Goal: Information Seeking & Learning: Learn about a topic

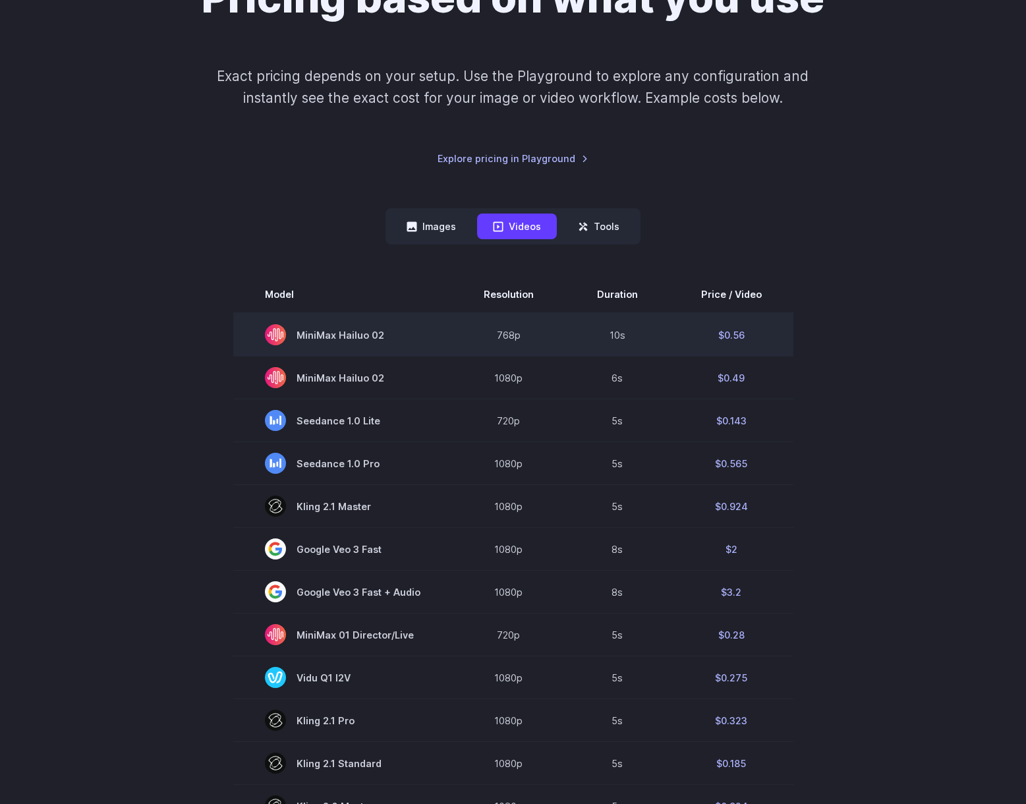
scroll to position [257, 0]
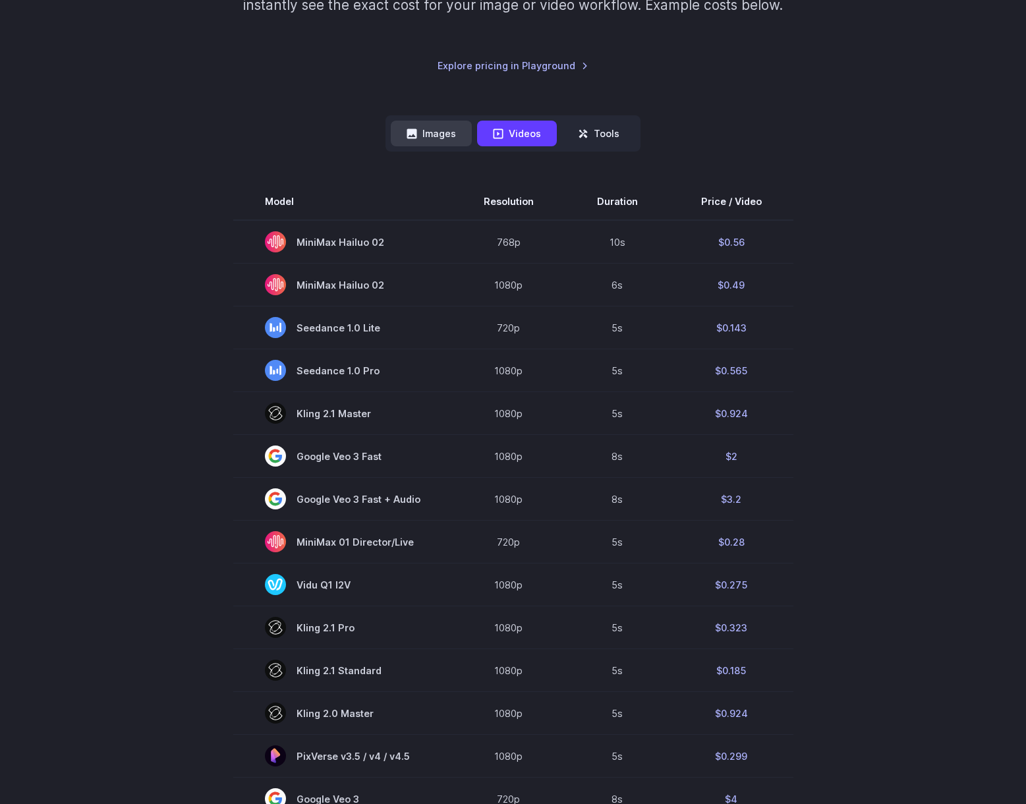
click at [428, 132] on button "Images" at bounding box center [431, 134] width 81 height 26
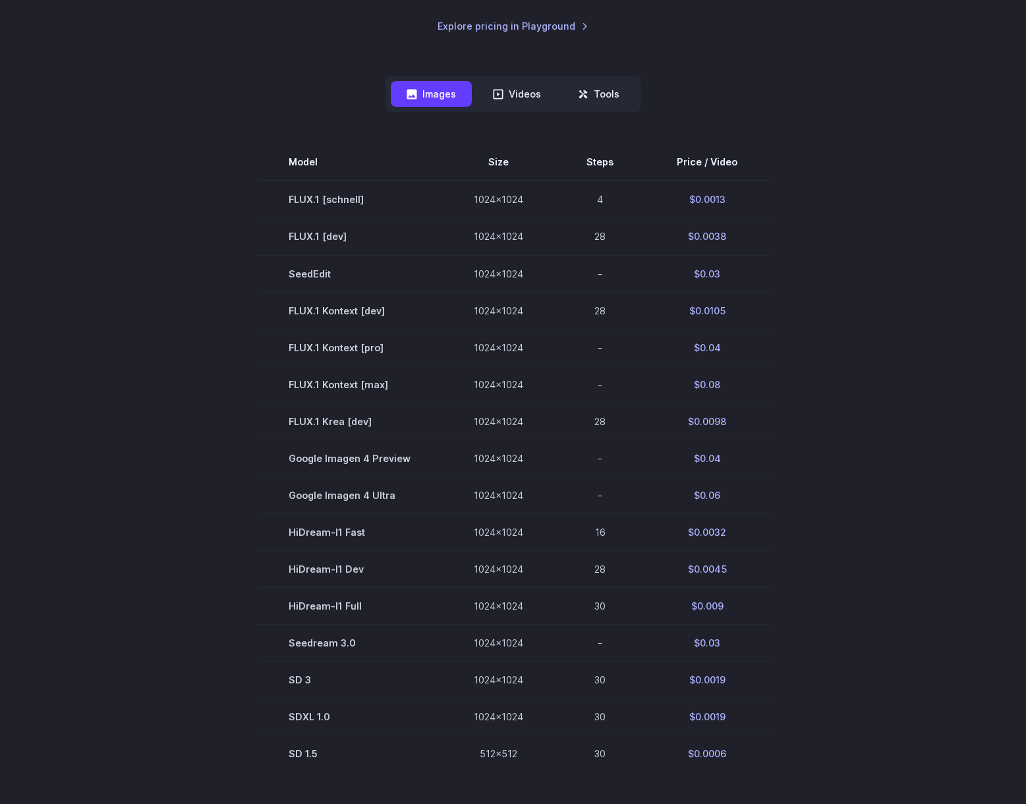
scroll to position [296, 0]
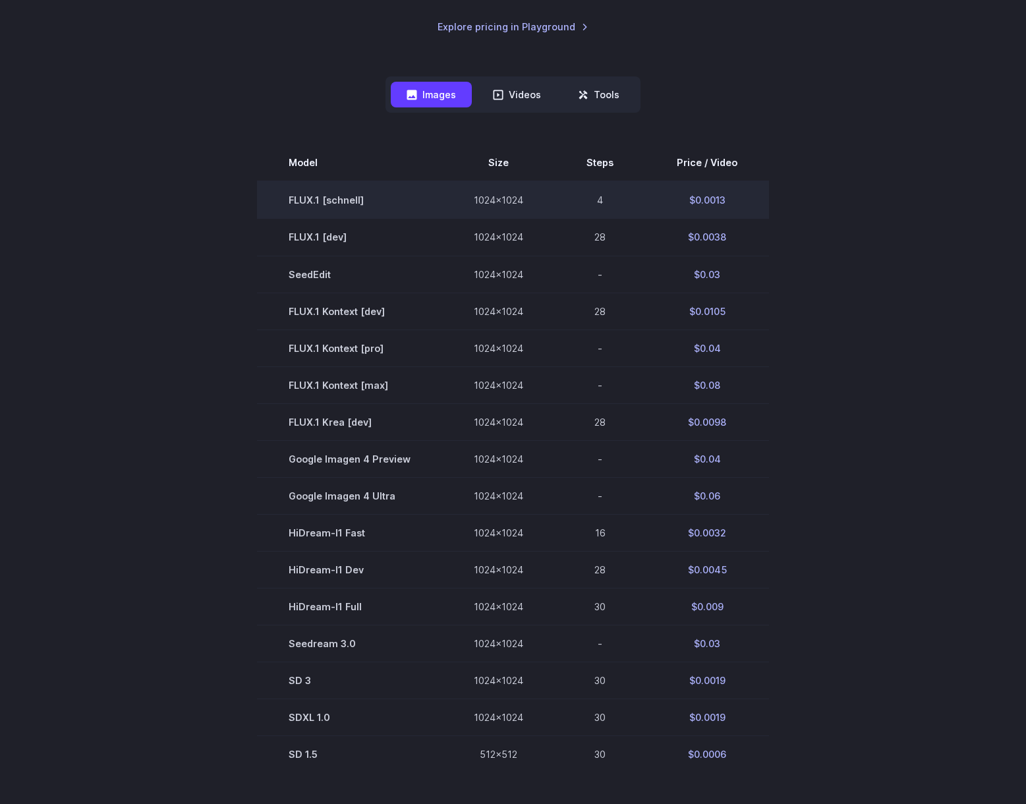
drag, startPoint x: 675, startPoint y: 208, endPoint x: 739, endPoint y: 206, distance: 63.9
click at [739, 206] on td "$0.0013" at bounding box center [707, 200] width 124 height 38
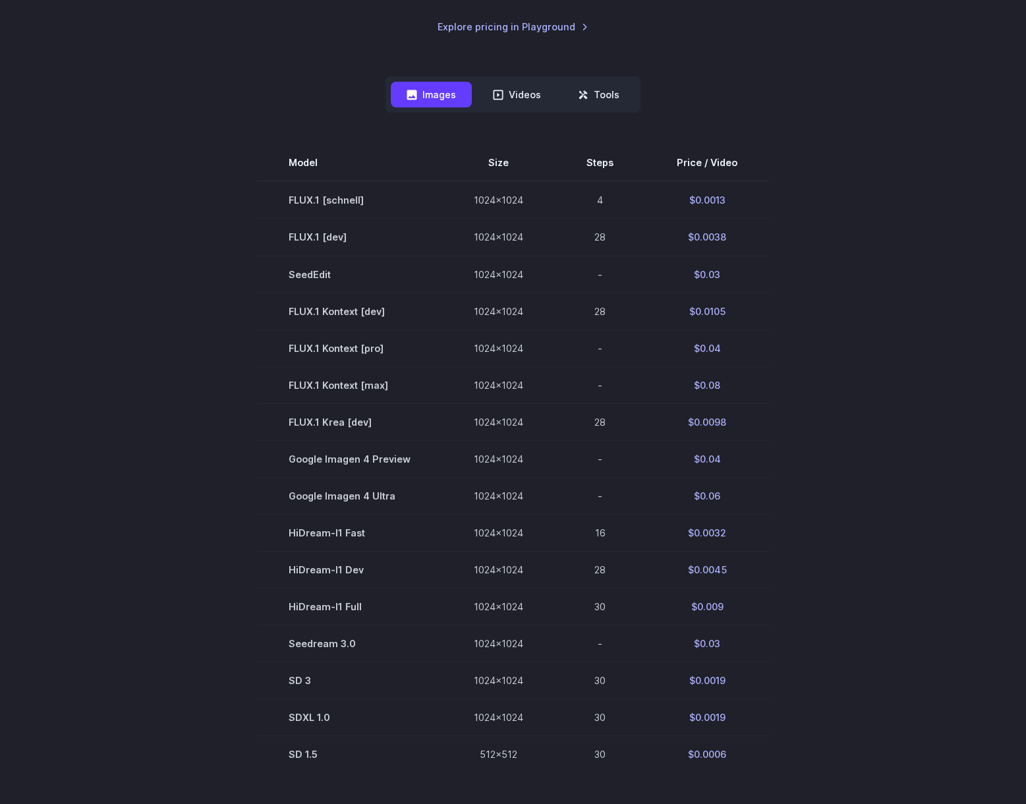
click at [796, 221] on section "Model Size Steps Price / Video FLUX.1 [schnell] 1024x1024 4 $0.0013 FLUX.1 [dev…" at bounding box center [513, 458] width 917 height 628
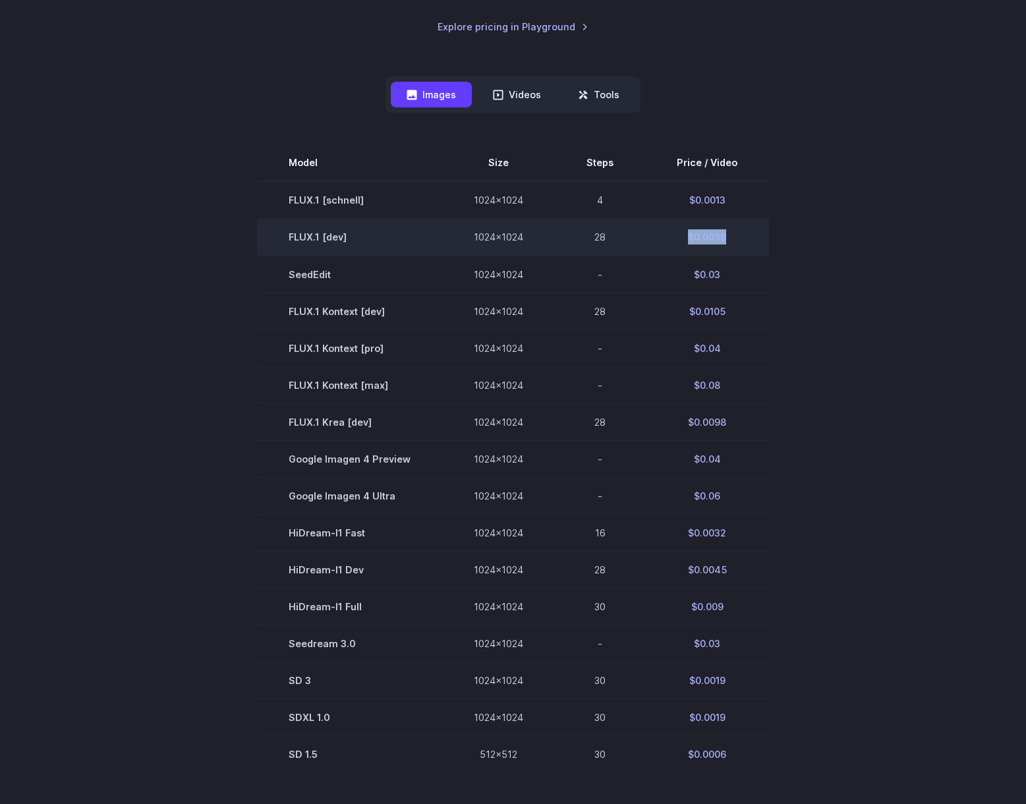
drag, startPoint x: 744, startPoint y: 247, endPoint x: 646, endPoint y: 244, distance: 98.2
click at [646, 244] on td "$0.0038" at bounding box center [707, 237] width 124 height 37
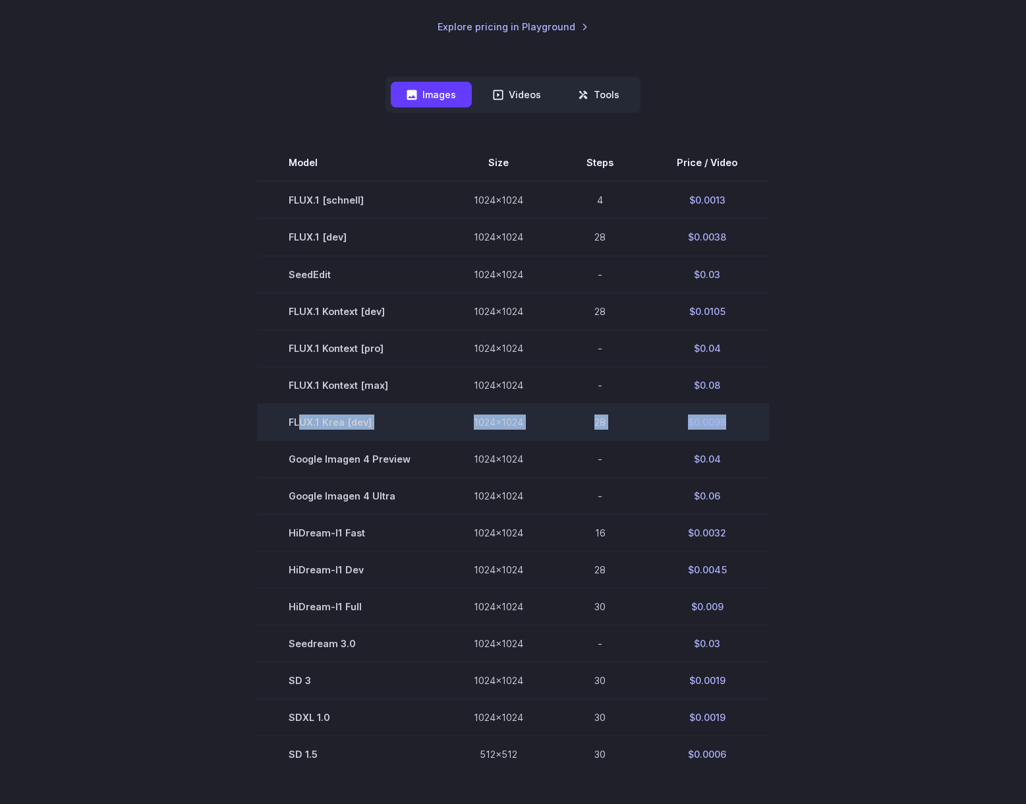
drag, startPoint x: 301, startPoint y: 422, endPoint x: 741, endPoint y: 426, distance: 440.2
click at [741, 426] on tr "FLUX.1 Krea [dev] 1024x1024 28 $0.0098" at bounding box center [513, 421] width 512 height 37
click at [741, 426] on td "$0.0098" at bounding box center [707, 421] width 124 height 37
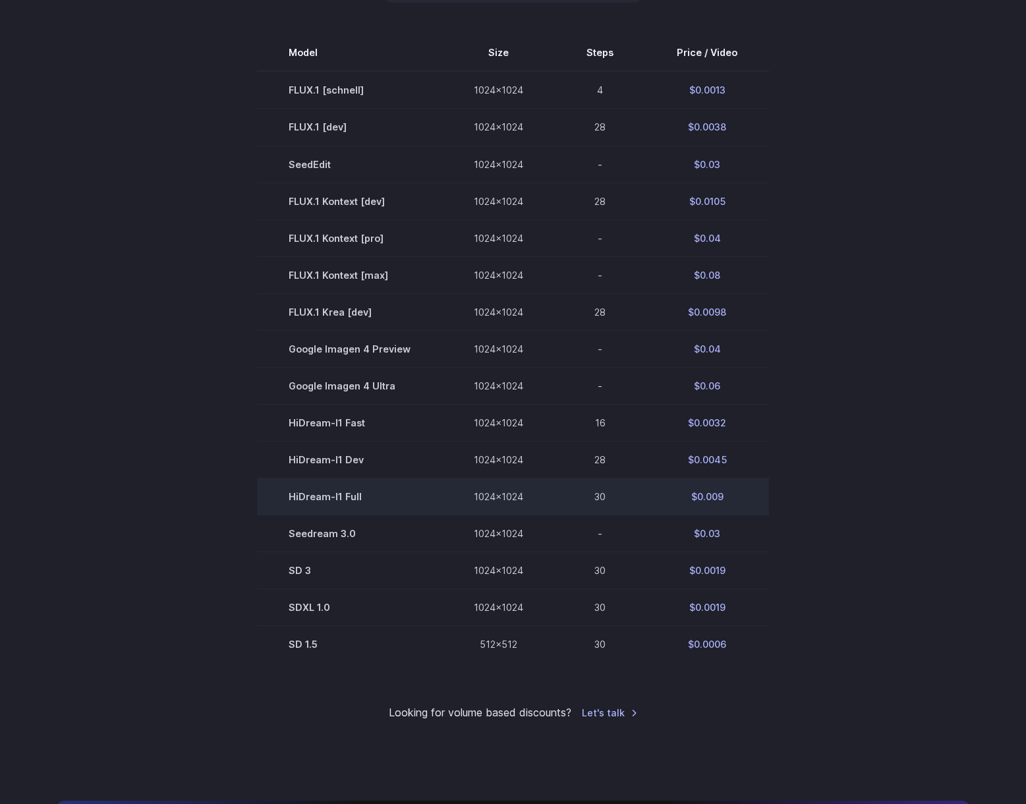
scroll to position [324, 0]
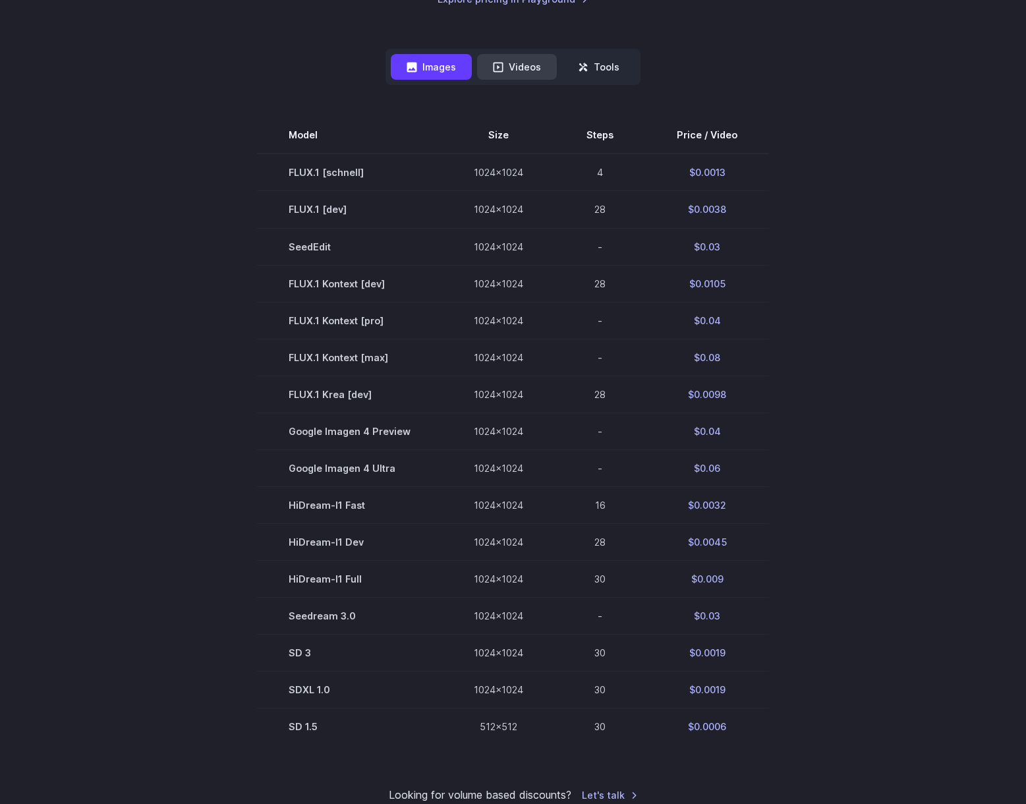
click at [499, 73] on button "Videos" at bounding box center [517, 67] width 80 height 26
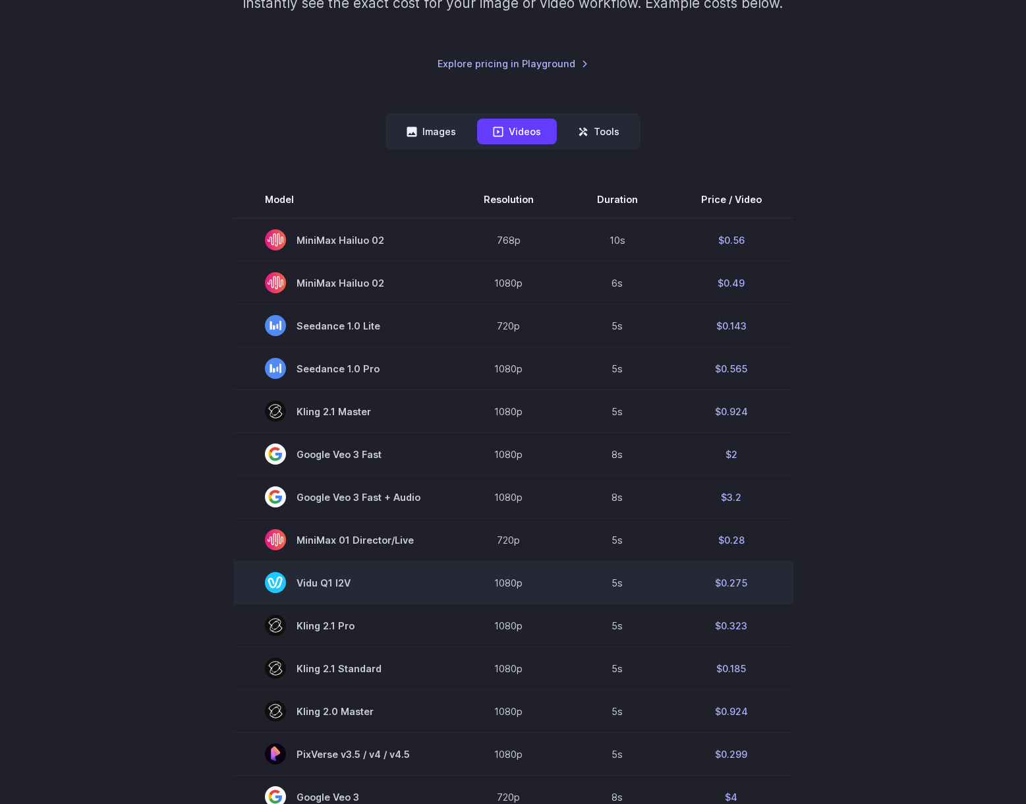
scroll to position [256, 0]
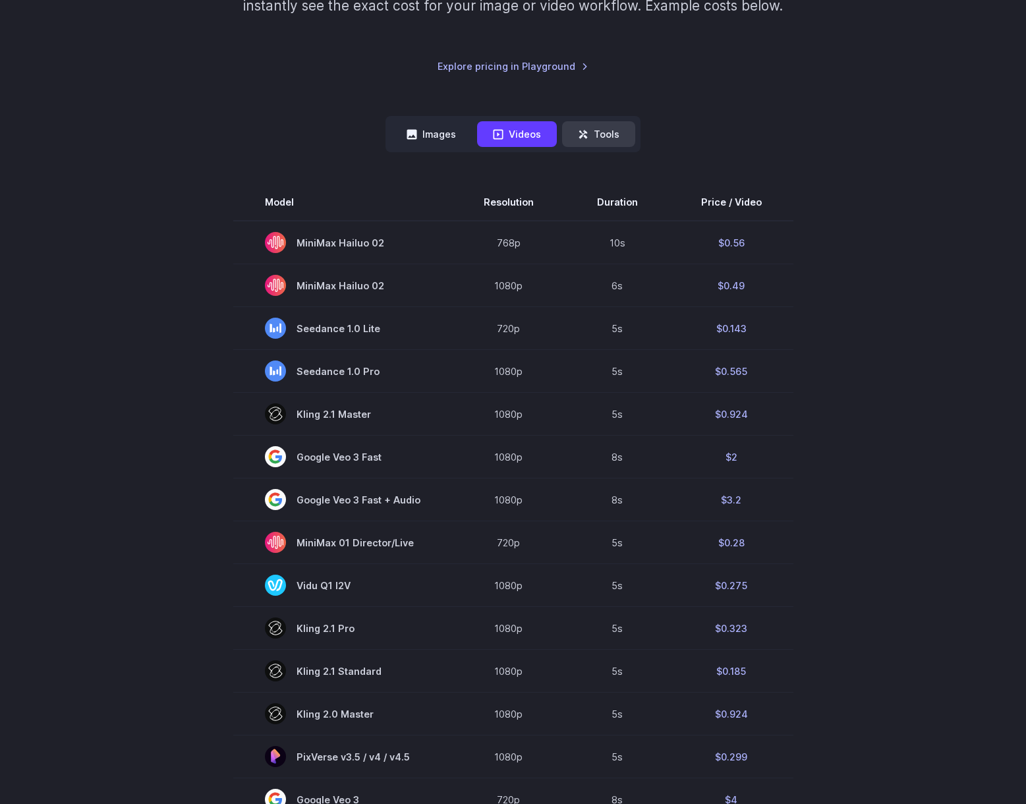
click at [599, 140] on button "Tools" at bounding box center [598, 134] width 73 height 26
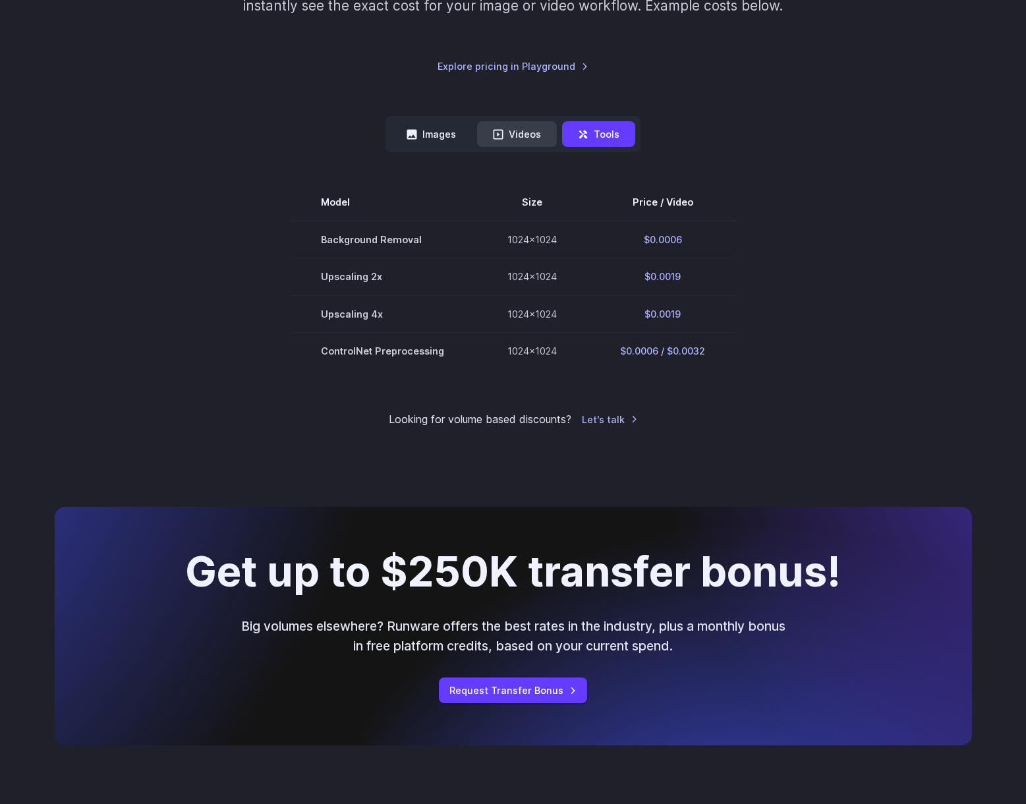
click at [531, 140] on button "Videos" at bounding box center [517, 134] width 80 height 26
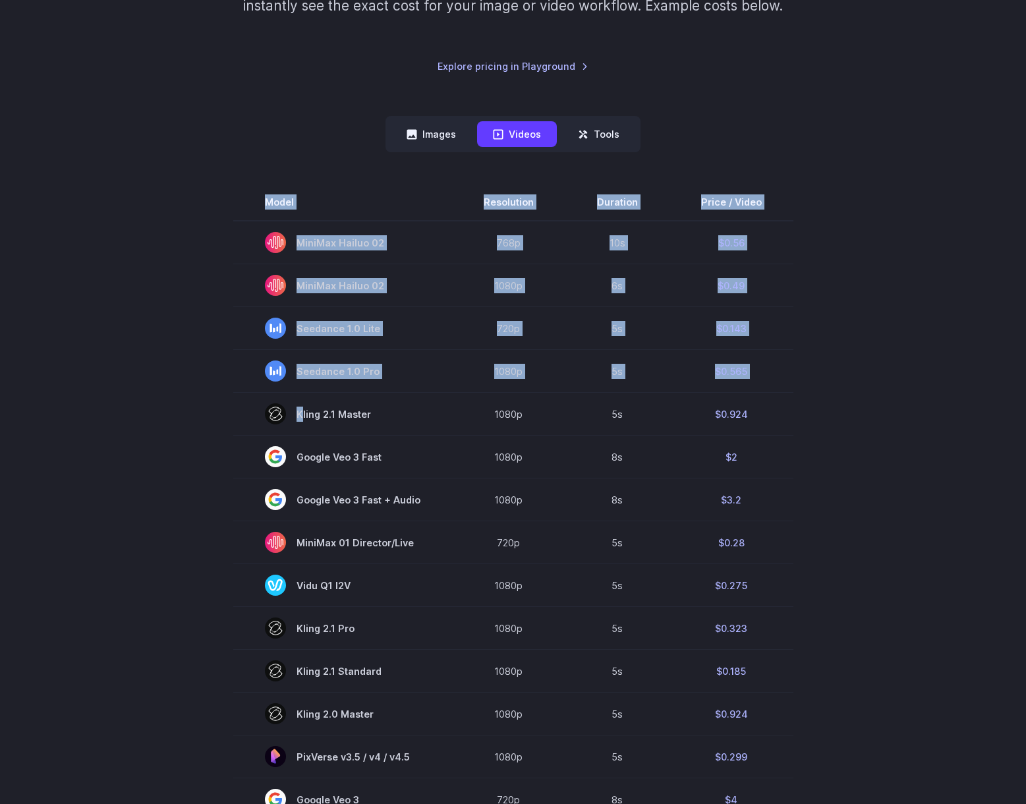
drag, startPoint x: 300, startPoint y: 415, endPoint x: 876, endPoint y: 400, distance: 576.1
click at [876, 400] on section "Model Resolution Duration Price / Video MiniMax Hailuo 02 768p 10s $0.56 MiniMa…" at bounding box center [513, 631] width 917 height 894
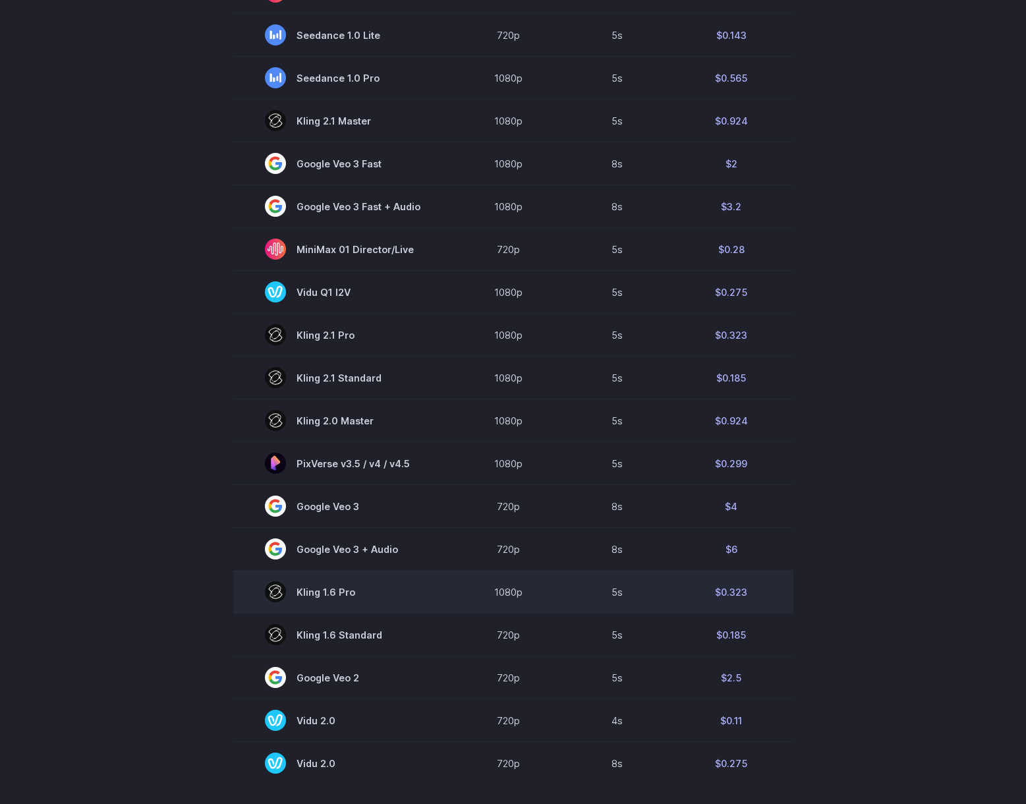
scroll to position [550, 0]
drag, startPoint x: 298, startPoint y: 598, endPoint x: 784, endPoint y: 596, distance: 485.6
click at [784, 567] on tr "[PERSON_NAME] 1.6 Pro 1080p 5s $0.323" at bounding box center [513, 591] width 560 height 43
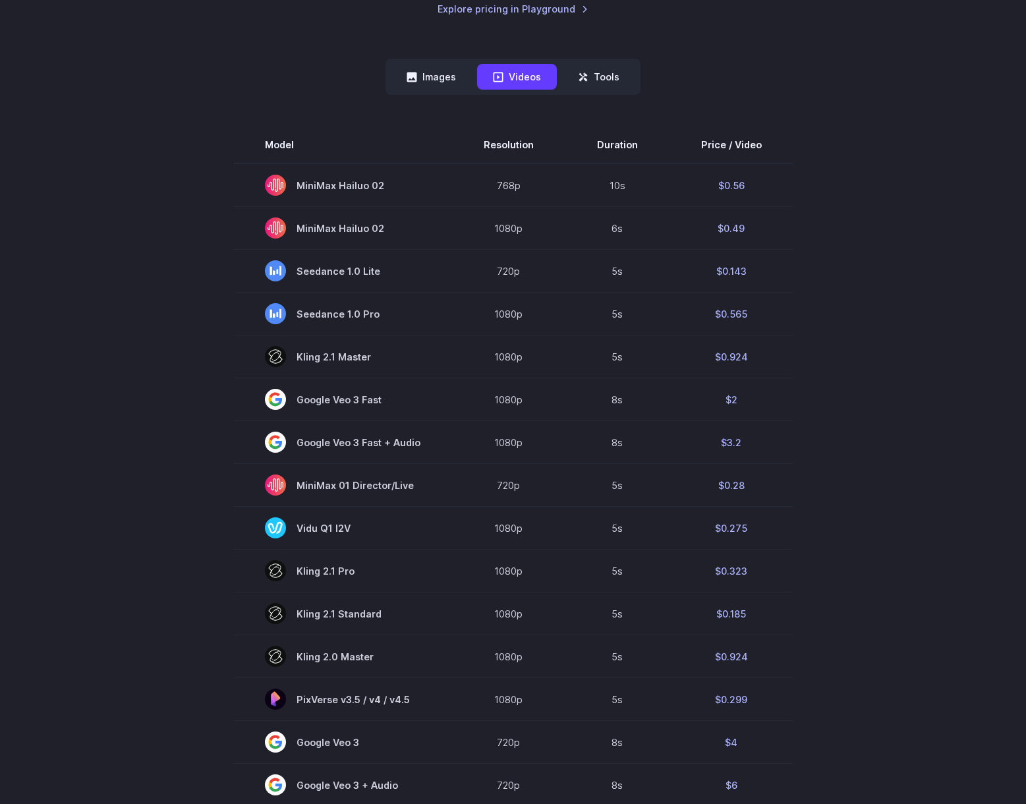
scroll to position [313, 0]
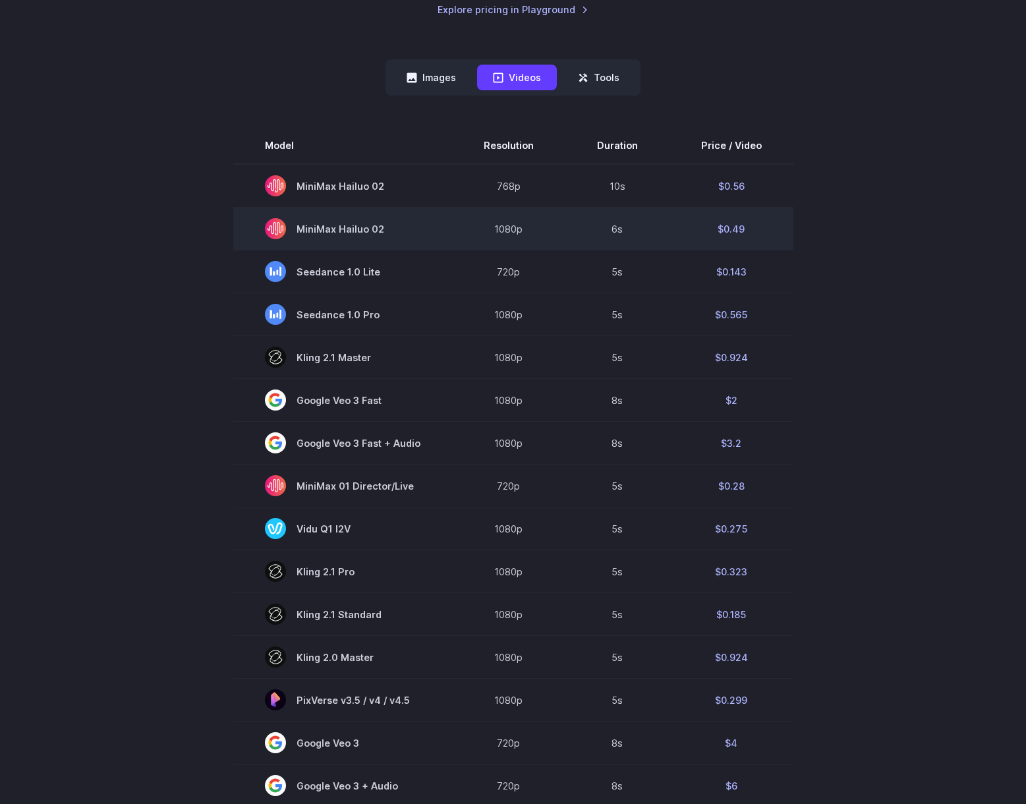
drag, startPoint x: 724, startPoint y: 184, endPoint x: 764, endPoint y: 239, distance: 67.0
click at [764, 239] on tbody "Model Resolution Duration Price / Video MiniMax Hailuo 02 768p 10s $0.56 MiniMa…" at bounding box center [513, 574] width 560 height 894
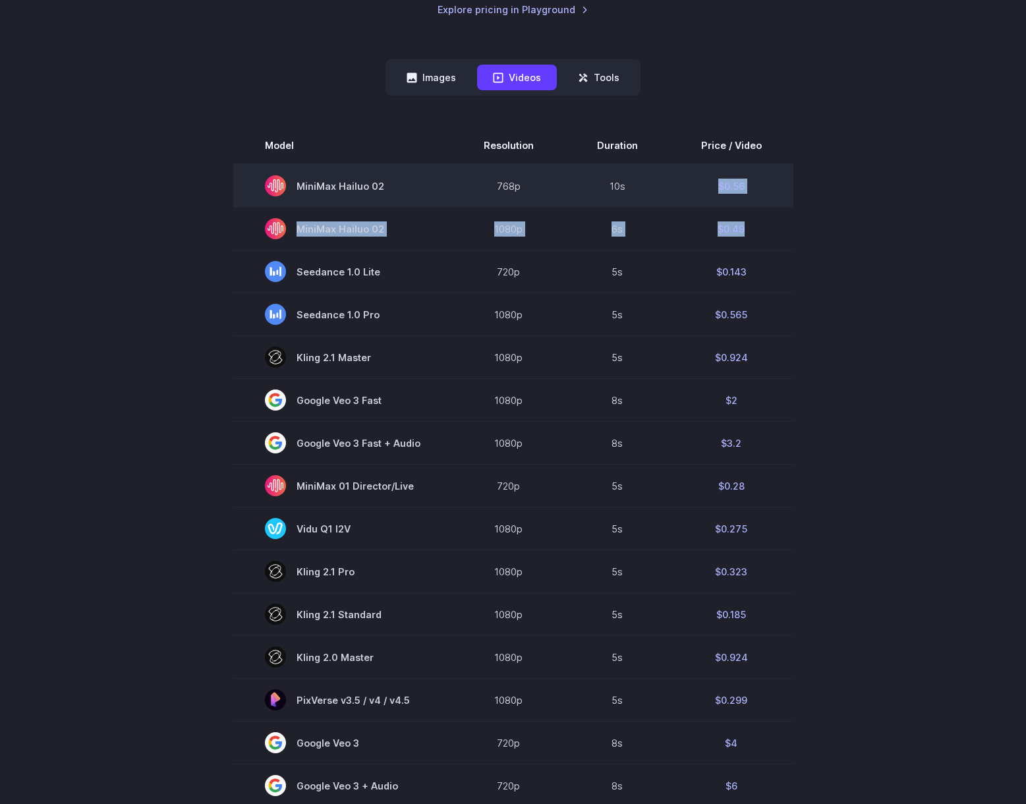
drag, startPoint x: 764, startPoint y: 239, endPoint x: 636, endPoint y: 185, distance: 138.5
click at [636, 185] on tbody "Model Resolution Duration Price / Video MiniMax Hailuo 02 768p 10s $0.56 MiniMa…" at bounding box center [513, 574] width 560 height 894
click at [695, 181] on td "$0.56" at bounding box center [731, 185] width 124 height 43
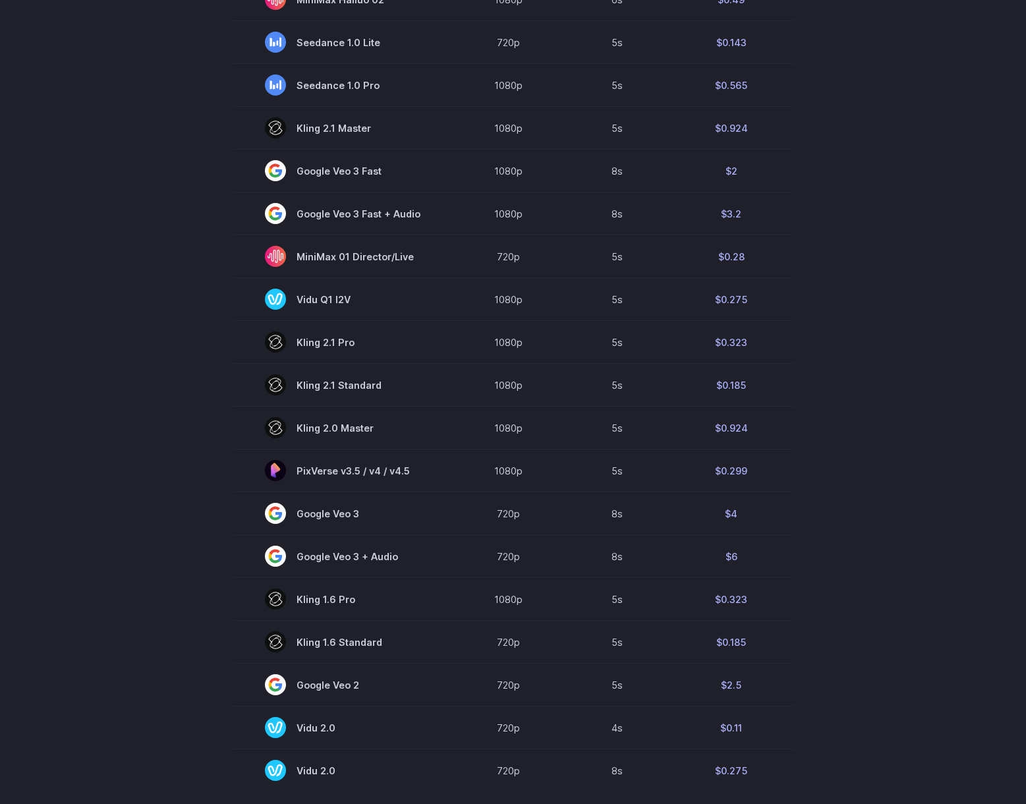
scroll to position [561, 0]
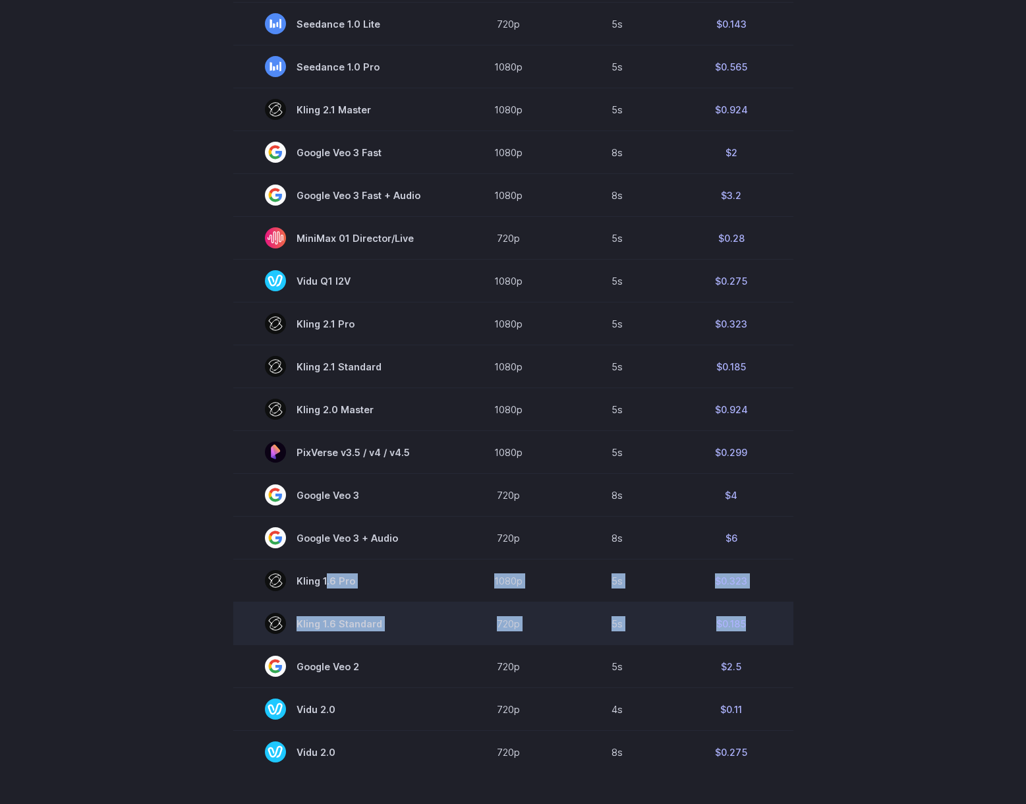
drag, startPoint x: 326, startPoint y: 579, endPoint x: 747, endPoint y: 617, distance: 422.8
click at [747, 567] on tbody "Model Resolution Duration Price / Video MiniMax Hailuo 02 768p 10s $0.56 MiniMa…" at bounding box center [513, 326] width 560 height 894
click at [747, 567] on td "$0.185" at bounding box center [731, 623] width 124 height 43
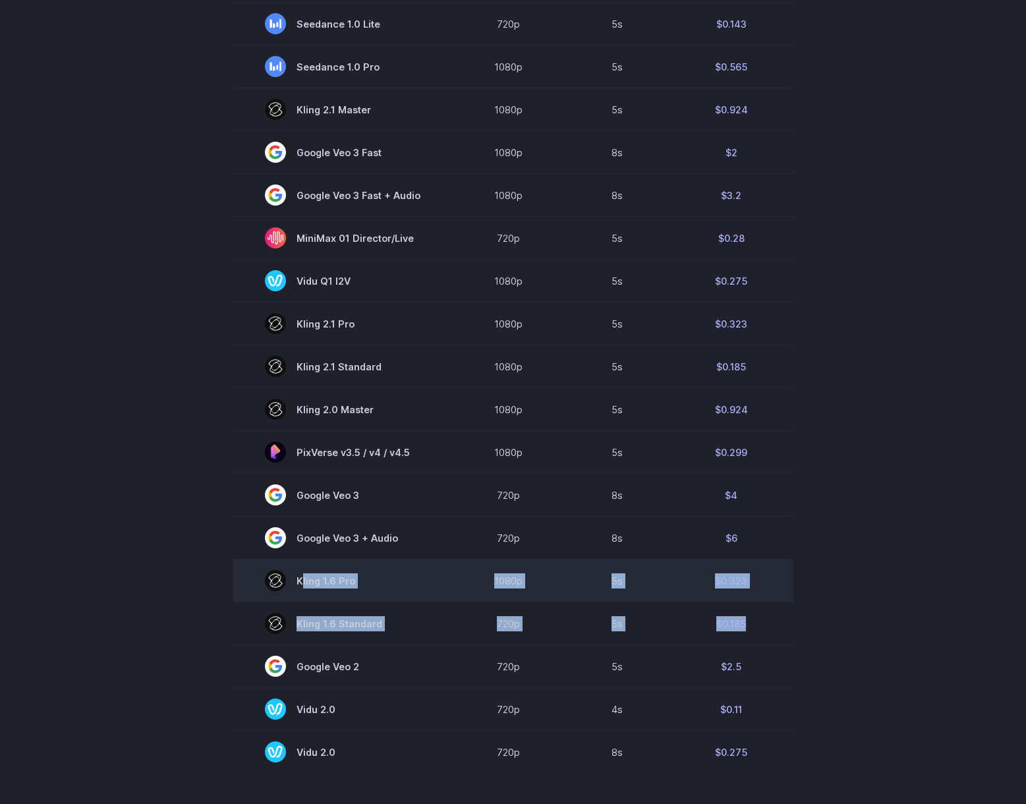
drag, startPoint x: 749, startPoint y: 625, endPoint x: 291, endPoint y: 579, distance: 460.3
click at [291, 567] on tbody "Model Resolution Duration Price / Video MiniMax Hailuo 02 768p 10s $0.56 MiniMa…" at bounding box center [513, 326] width 560 height 894
click at [291, 567] on span "Kling 1.6 Pro" at bounding box center [343, 580] width 156 height 21
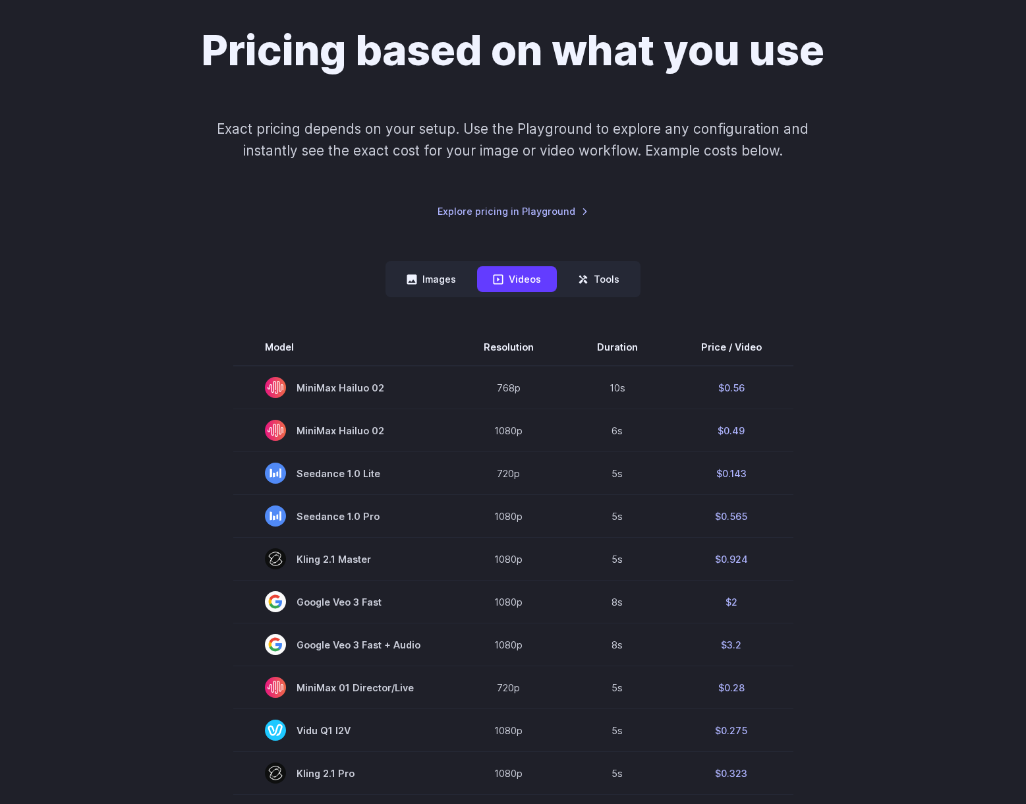
scroll to position [109, 0]
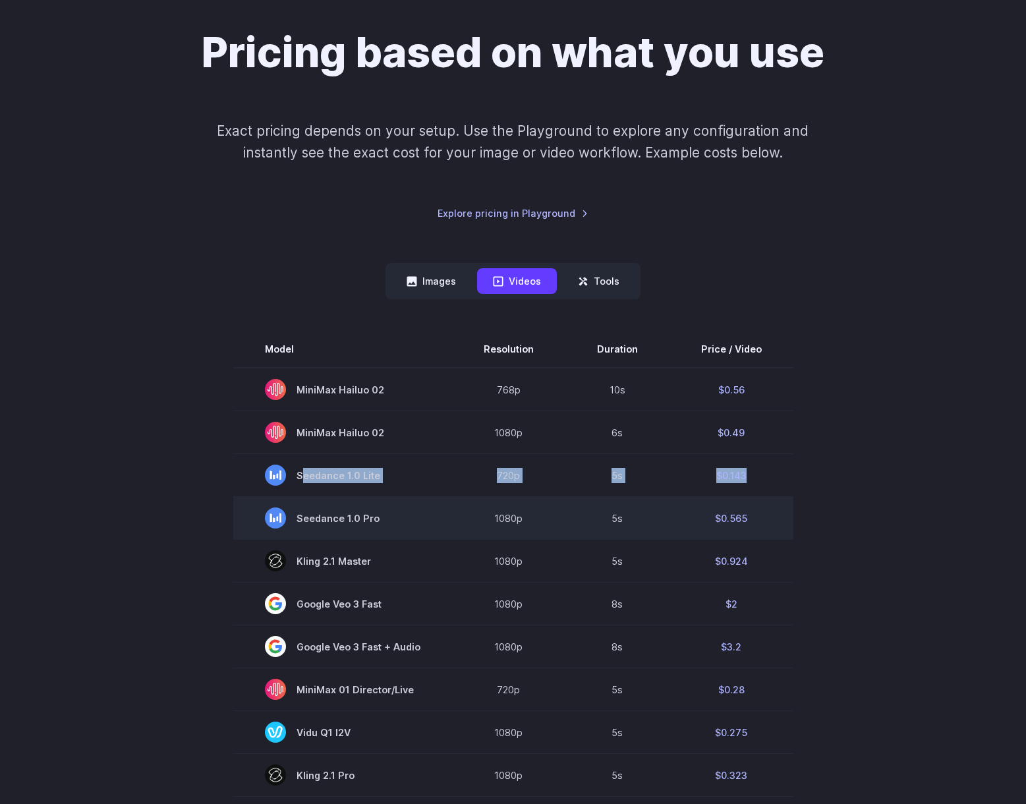
drag, startPoint x: 297, startPoint y: 470, endPoint x: 411, endPoint y: 515, distance: 122.9
click at [411, 515] on tbody "Model Resolution Duration Price / Video MiniMax Hailuo 02 768p 10s $0.56 MiniMa…" at bounding box center [513, 778] width 560 height 894
click at [399, 525] on span "Seedance 1.0 Pro" at bounding box center [343, 517] width 156 height 21
drag, startPoint x: 378, startPoint y: 525, endPoint x: 763, endPoint y: 526, distance: 384.8
click at [763, 526] on tr "Seedance 1.0 Pro 1080p 5s $0.565" at bounding box center [513, 518] width 560 height 43
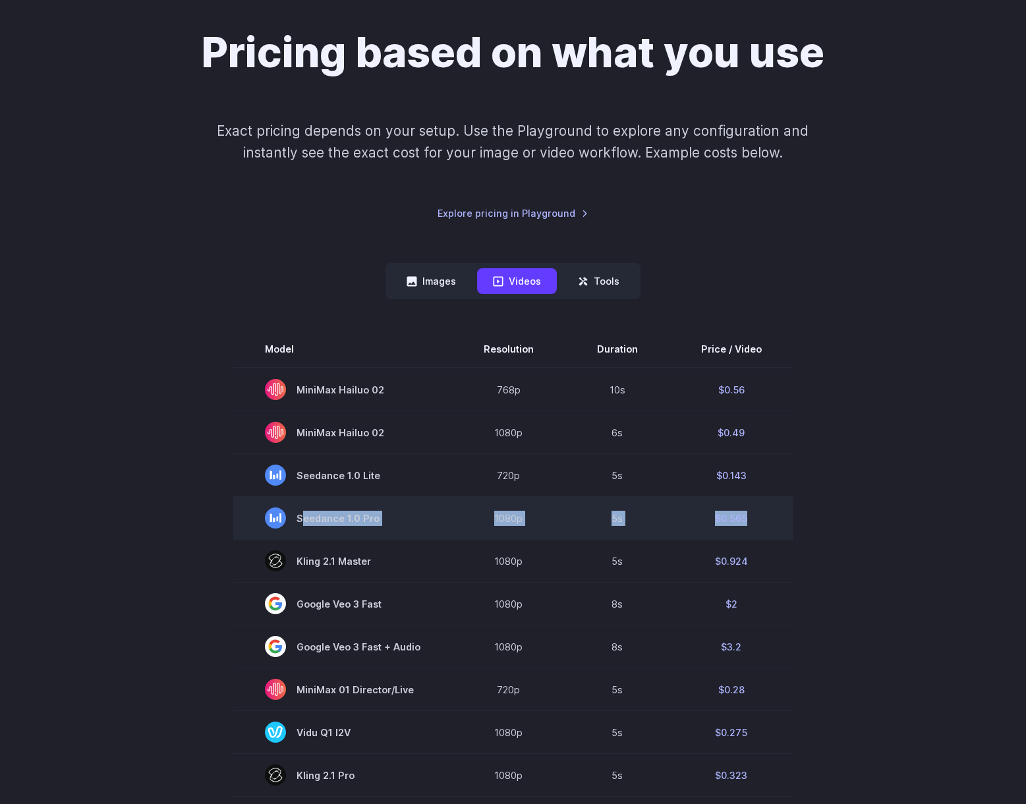
click at [763, 526] on td "$0.565" at bounding box center [731, 518] width 124 height 43
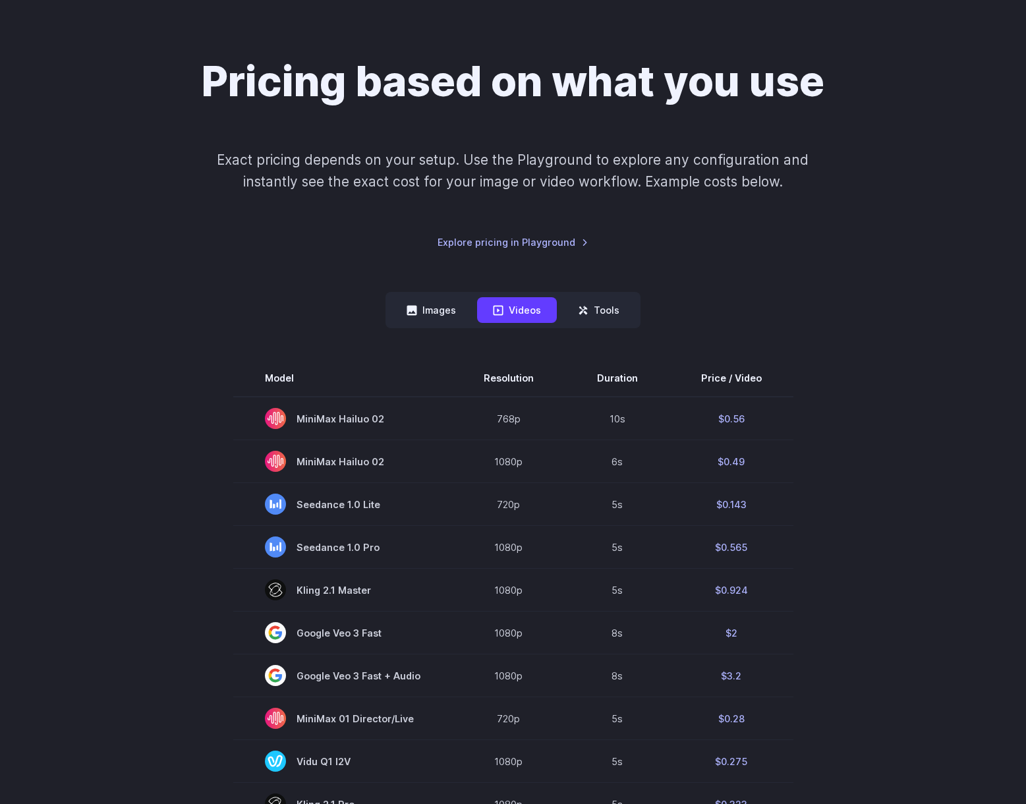
scroll to position [0, 0]
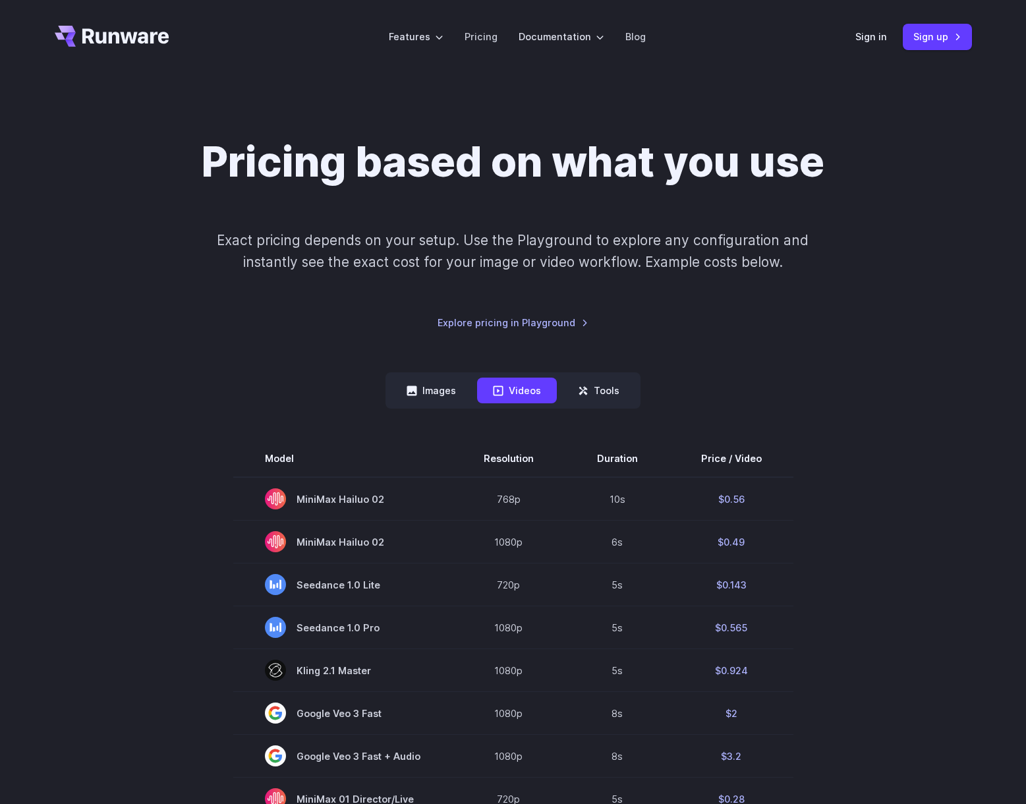
click at [113, 43] on icon "Go to /" at bounding box center [112, 36] width 115 height 21
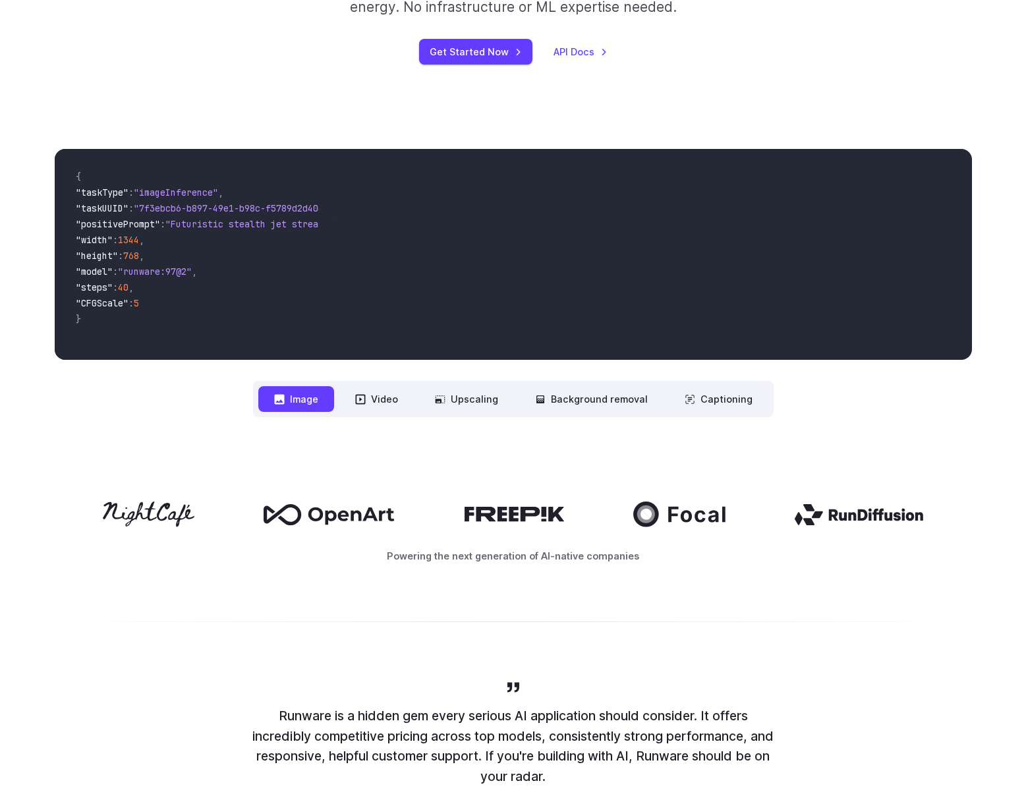
scroll to position [275, 0]
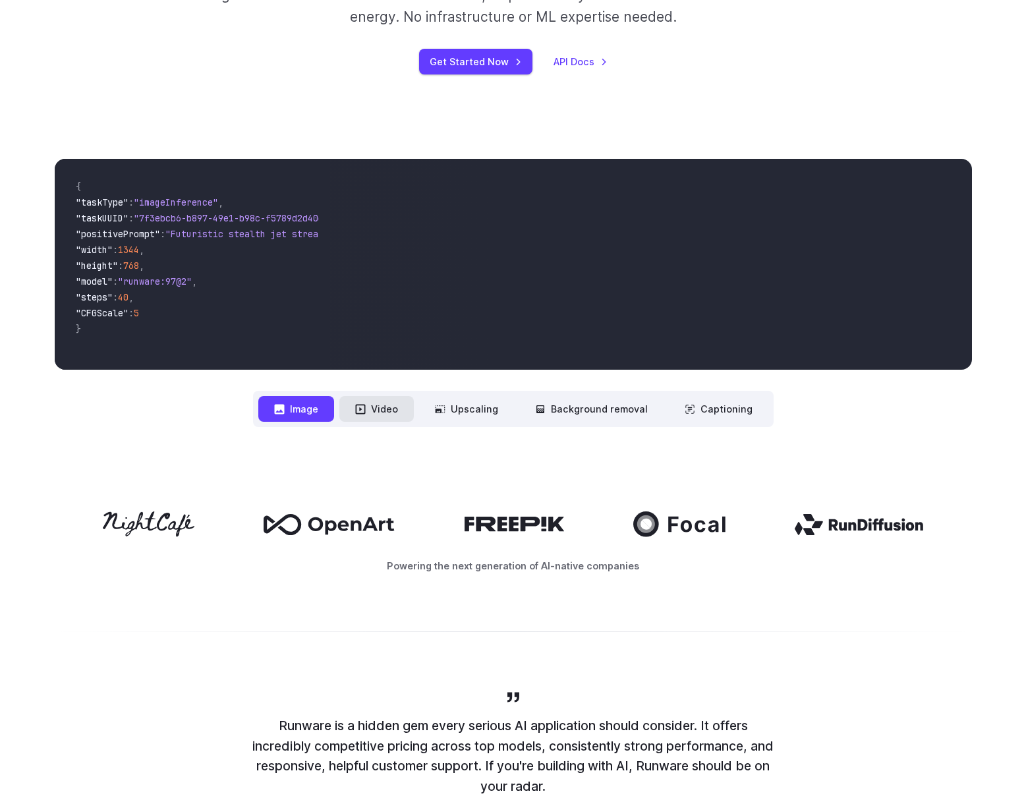
click at [374, 411] on button "Video" at bounding box center [376, 409] width 74 height 26
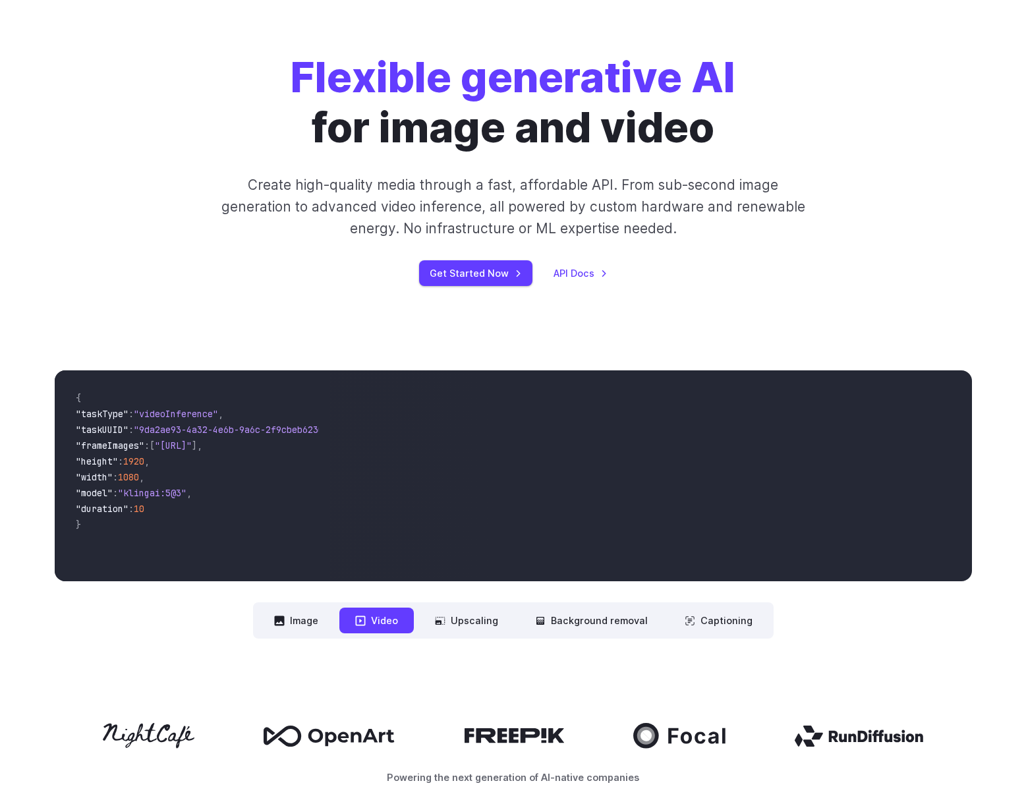
scroll to position [0, 0]
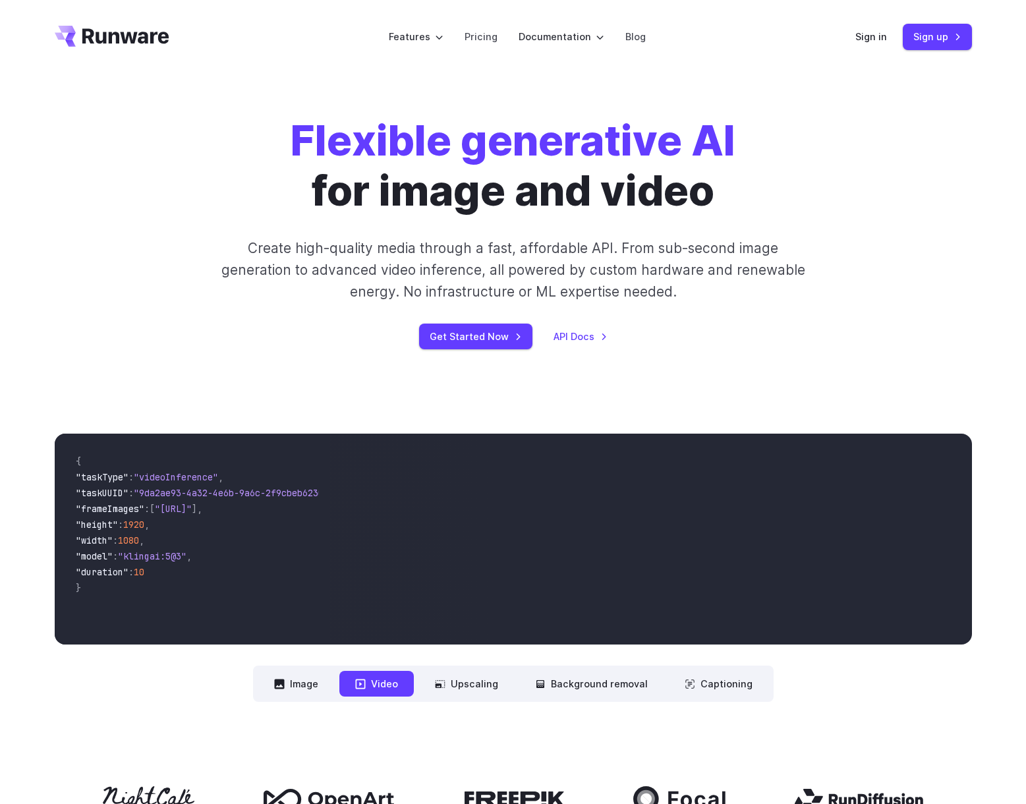
click at [365, 688] on icon at bounding box center [360, 684] width 10 height 10
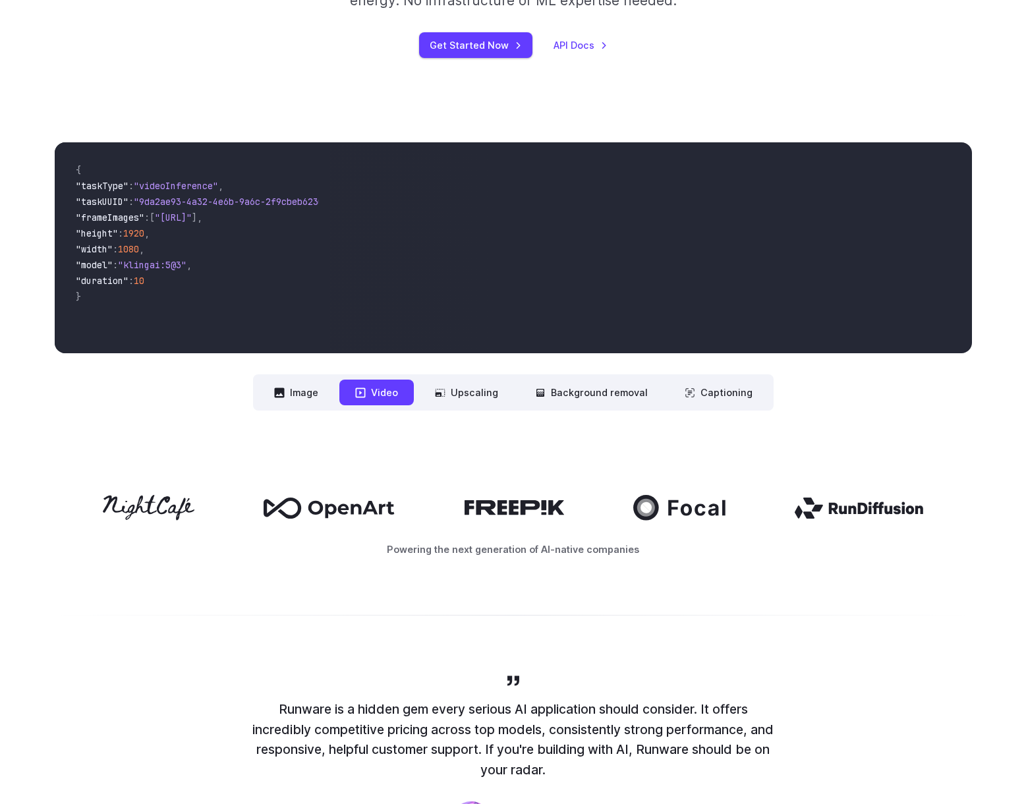
scroll to position [509, 0]
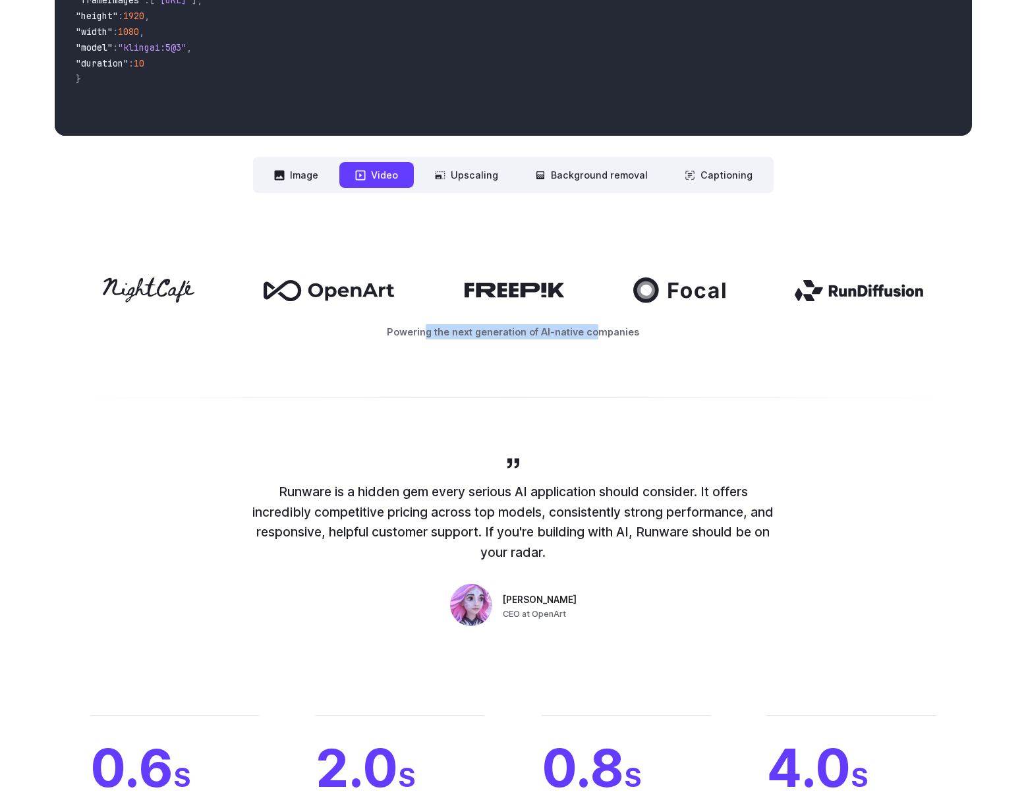
drag, startPoint x: 428, startPoint y: 334, endPoint x: 594, endPoint y: 329, distance: 166.8
click at [594, 329] on p "Powering the next generation of AI-native companies" at bounding box center [513, 331] width 917 height 15
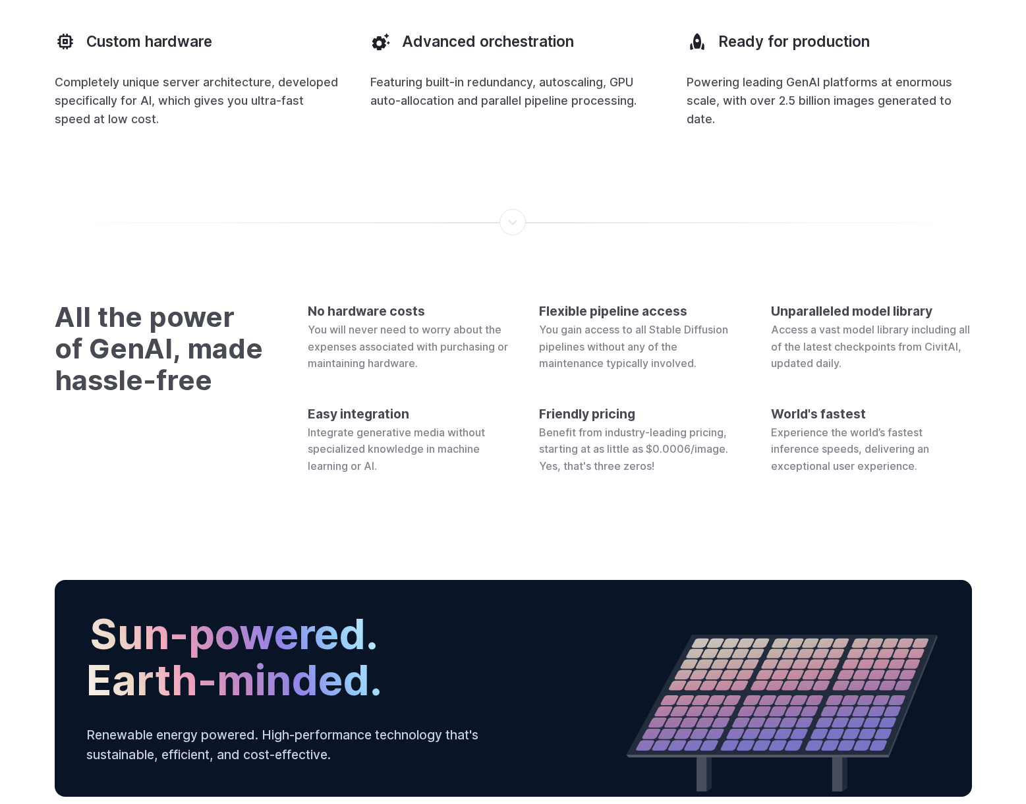
scroll to position [3716, 0]
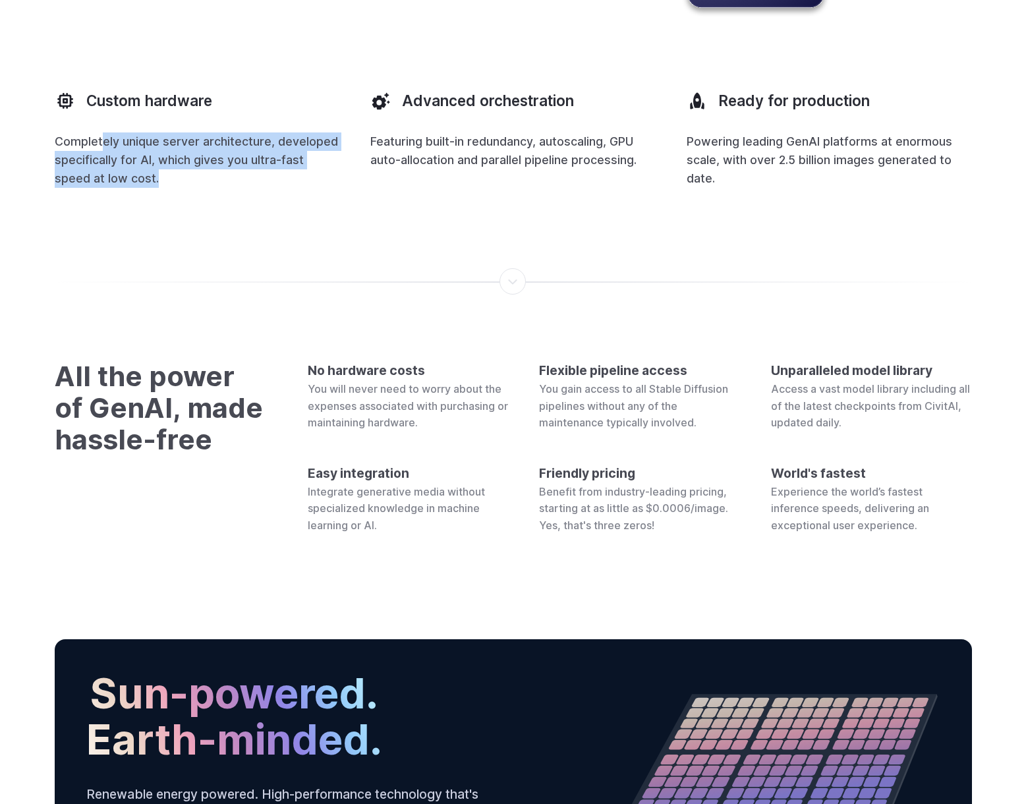
drag, startPoint x: 100, startPoint y: 391, endPoint x: 130, endPoint y: 433, distance: 51.0
click at [130, 188] on p "Completely unique server architecture, developed specifically for AI, which giv…" at bounding box center [197, 159] width 285 height 55
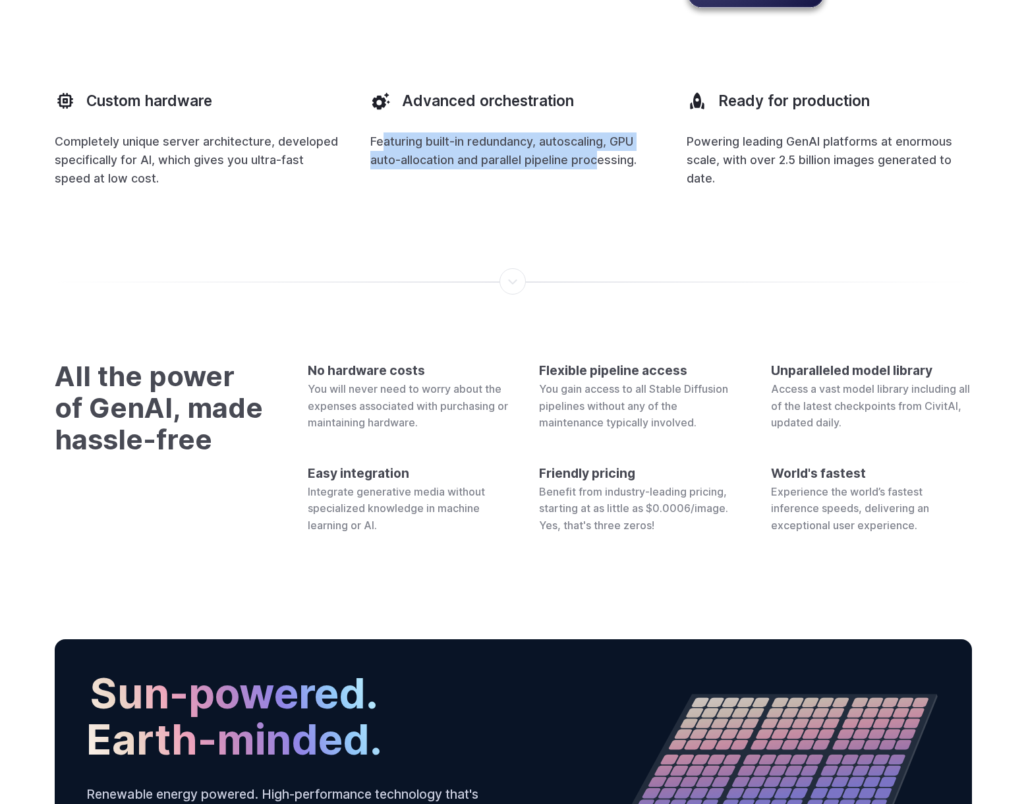
drag, startPoint x: 382, startPoint y: 391, endPoint x: 596, endPoint y: 408, distance: 214.8
click at [596, 169] on p "Featuring built-in redundancy, autoscaling, GPU auto-allocation and parallel pi…" at bounding box center [512, 150] width 285 height 37
click at [694, 188] on p "Powering leading GenAI platforms at enormous scale, with over 2.5 billion image…" at bounding box center [829, 159] width 285 height 55
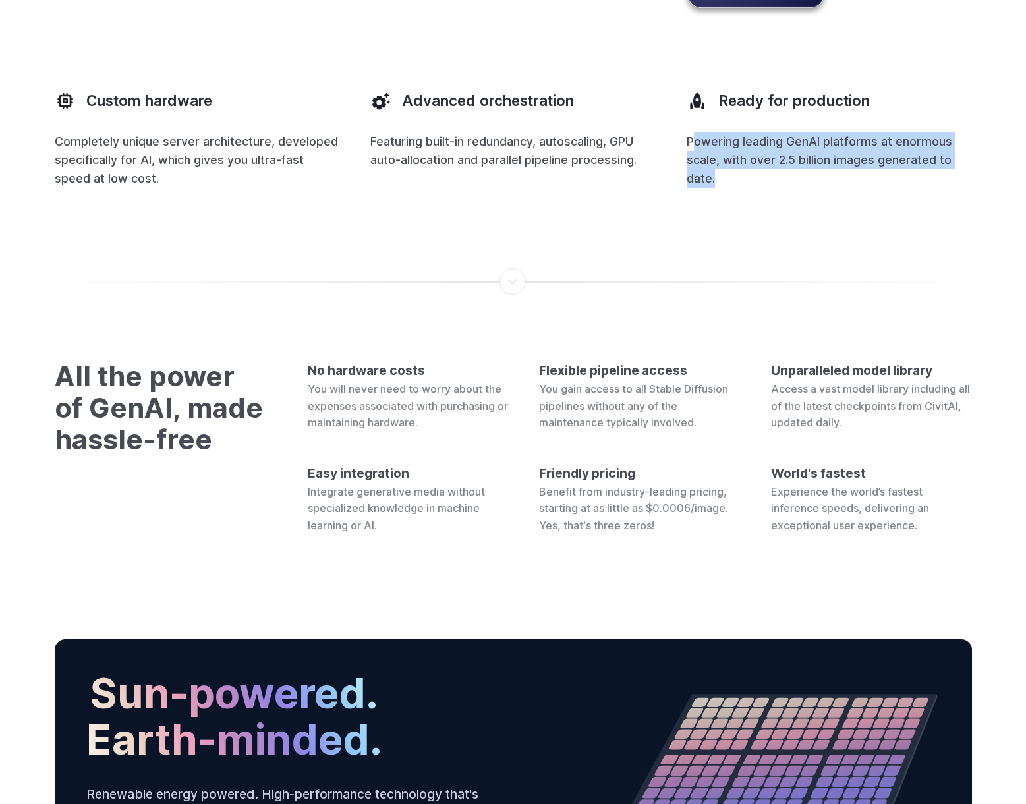
drag, startPoint x: 702, startPoint y: 424, endPoint x: 703, endPoint y: 441, distance: 17.1
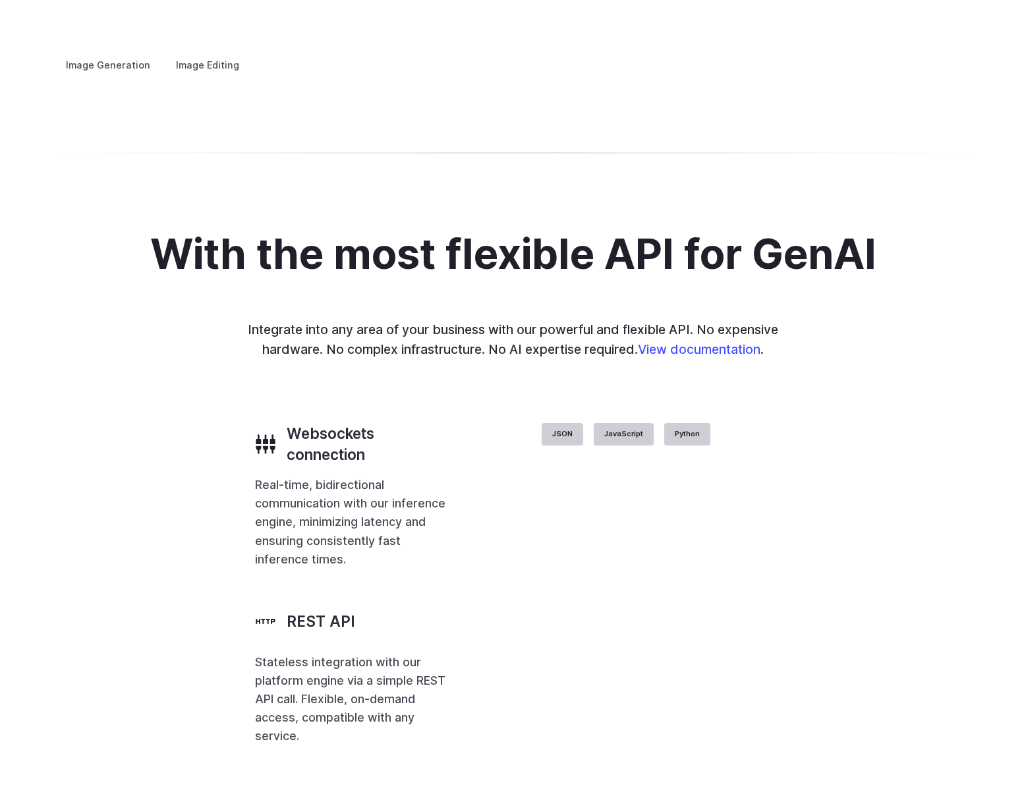
scroll to position [0, 0]
